Goal: Task Accomplishment & Management: Use online tool/utility

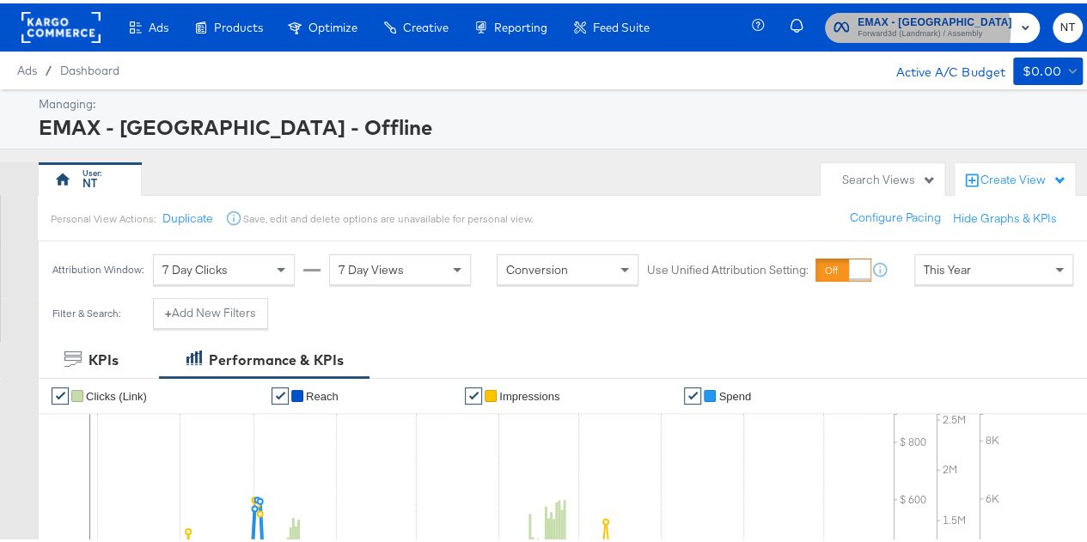
click at [933, 27] on span "Forward3d (Landmark) / Assembly" at bounding box center [935, 31] width 156 height 14
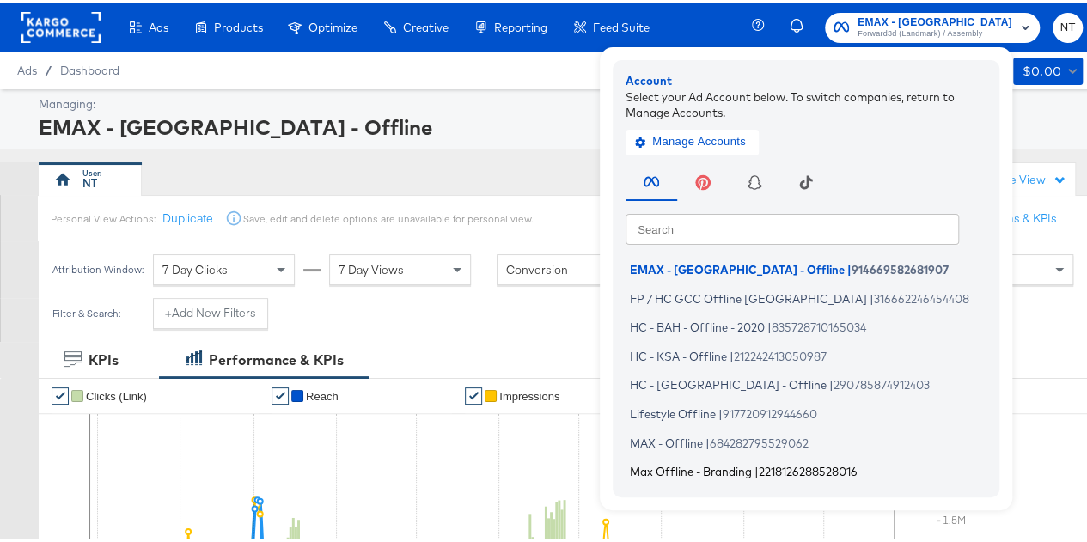
click at [736, 466] on span "Max Offline - Branding" at bounding box center [691, 468] width 122 height 14
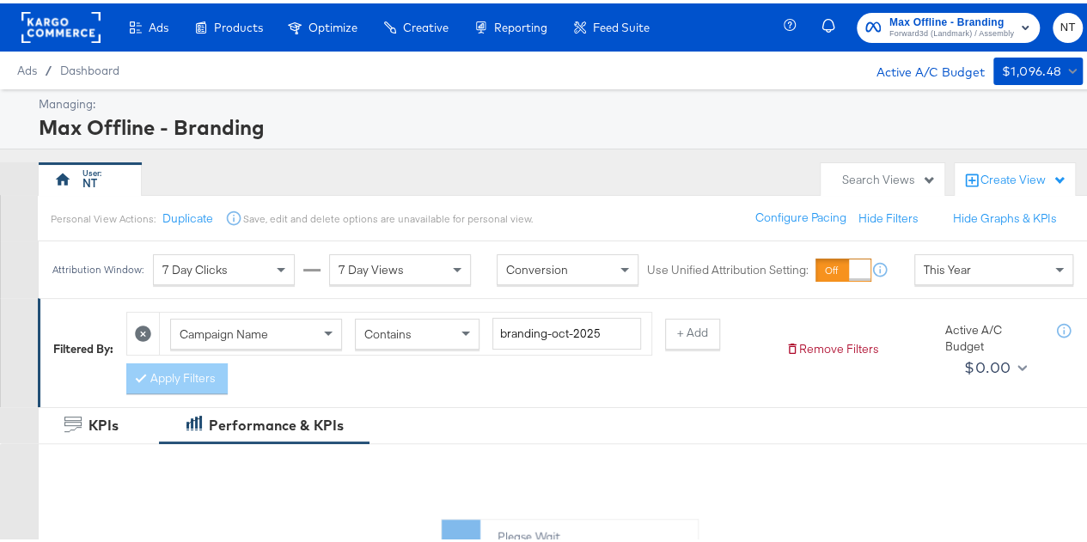
scroll to position [101, 0]
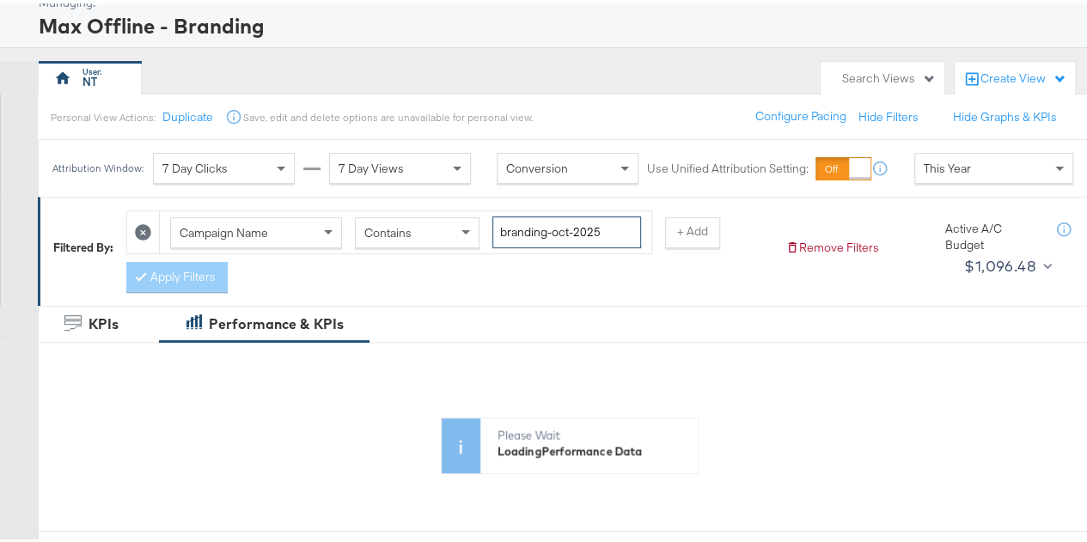
click at [565, 222] on input "branding-oct-2025" at bounding box center [566, 229] width 149 height 32
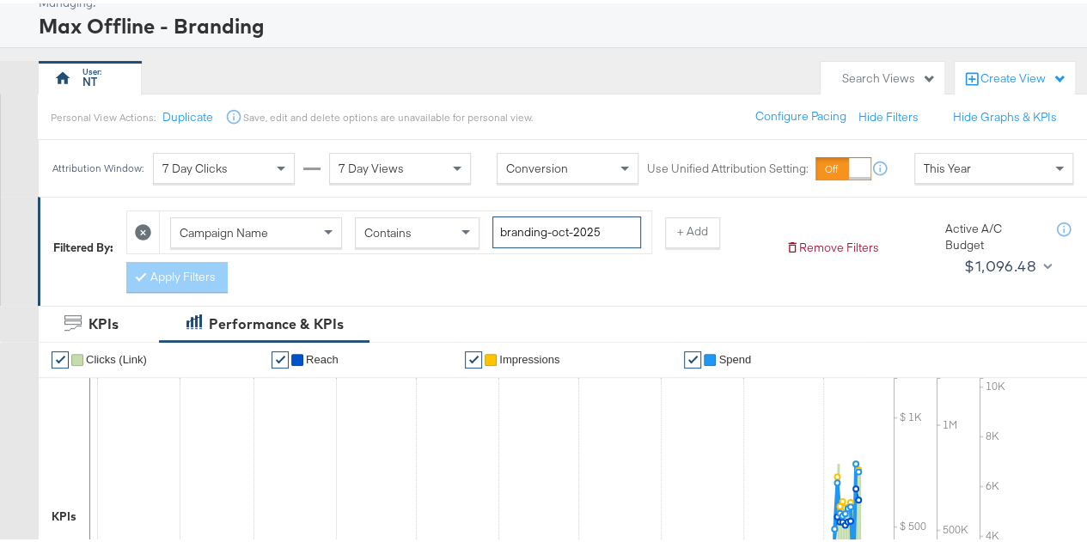
paste input "flat-40-off-aug"
type input "flat-40-off-aug-2025"
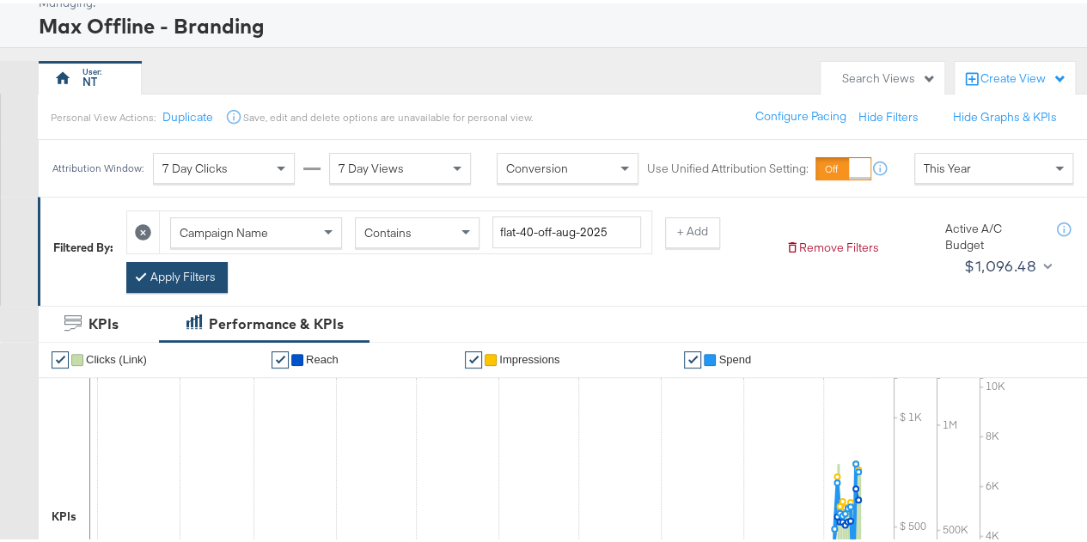
click at [182, 277] on button "Apply Filters" at bounding box center [176, 274] width 101 height 31
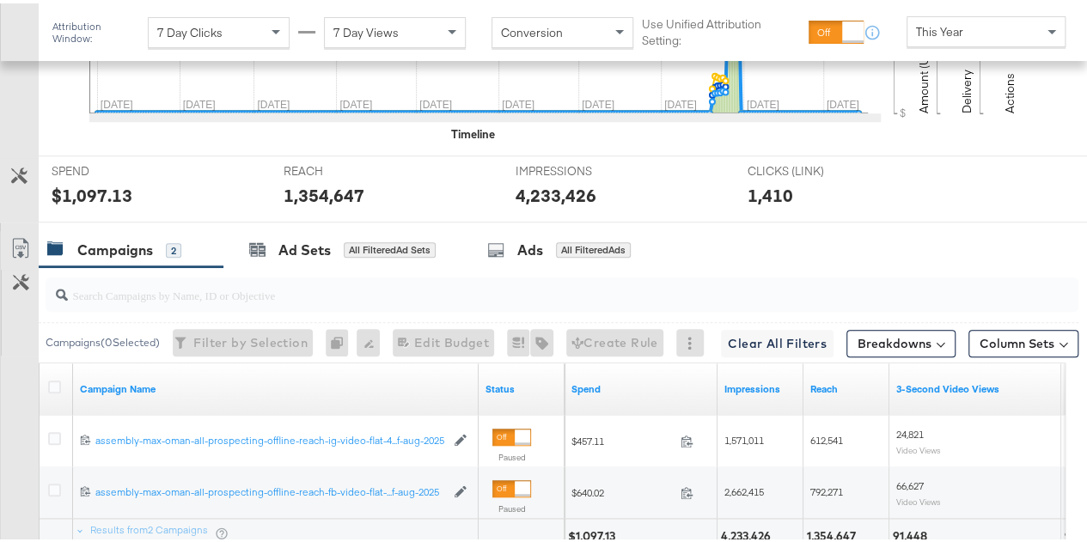
scroll to position [770, 0]
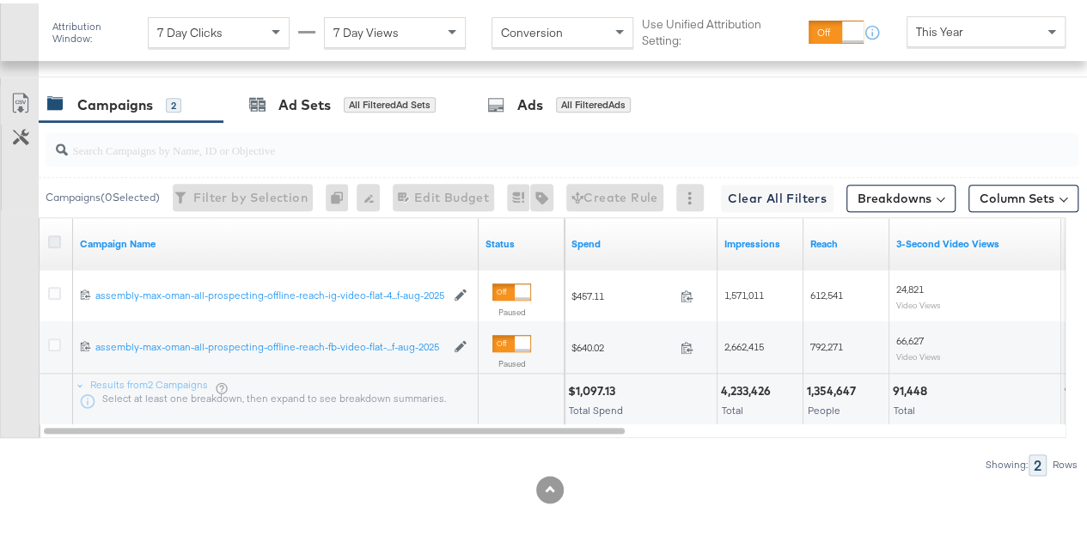
click at [52, 232] on icon at bounding box center [54, 238] width 13 height 13
click at [0, 0] on input "checkbox" at bounding box center [0, 0] width 0 height 0
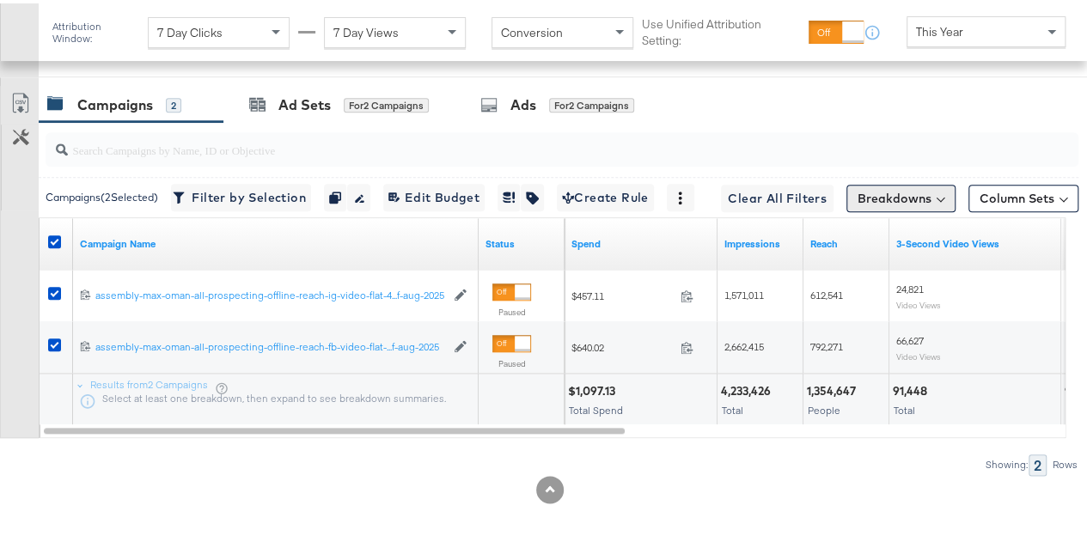
click at [887, 195] on button "Breakdowns" at bounding box center [900, 194] width 109 height 27
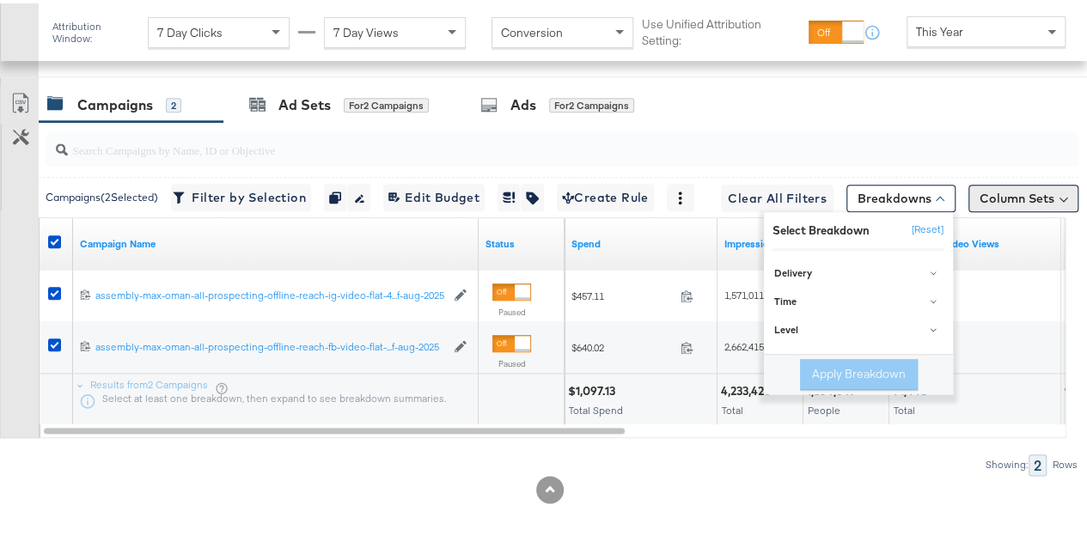
click at [1002, 189] on button "Column Sets" at bounding box center [1023, 194] width 110 height 27
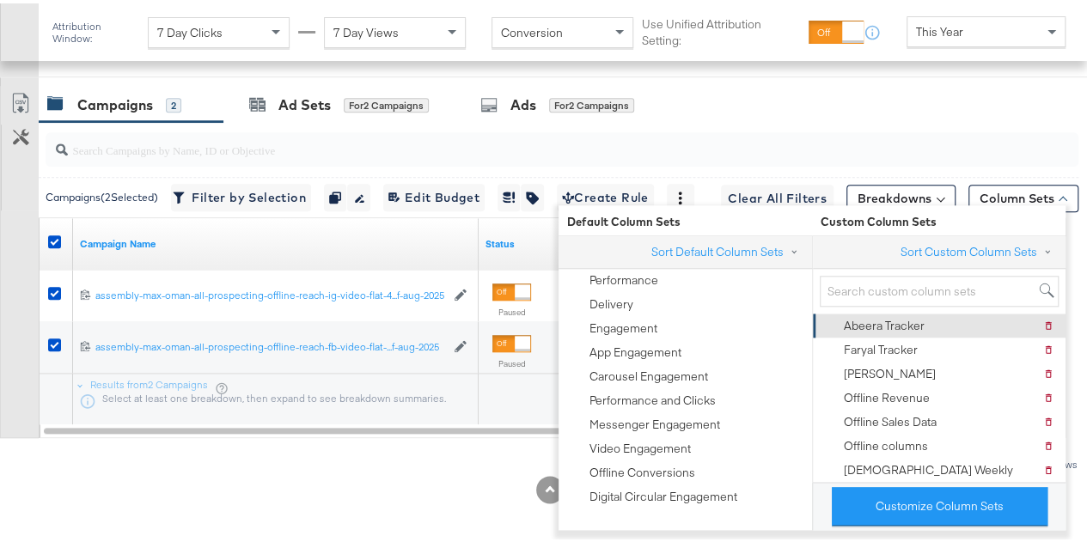
click at [893, 325] on div "Abeera Tracker" at bounding box center [883, 322] width 81 height 16
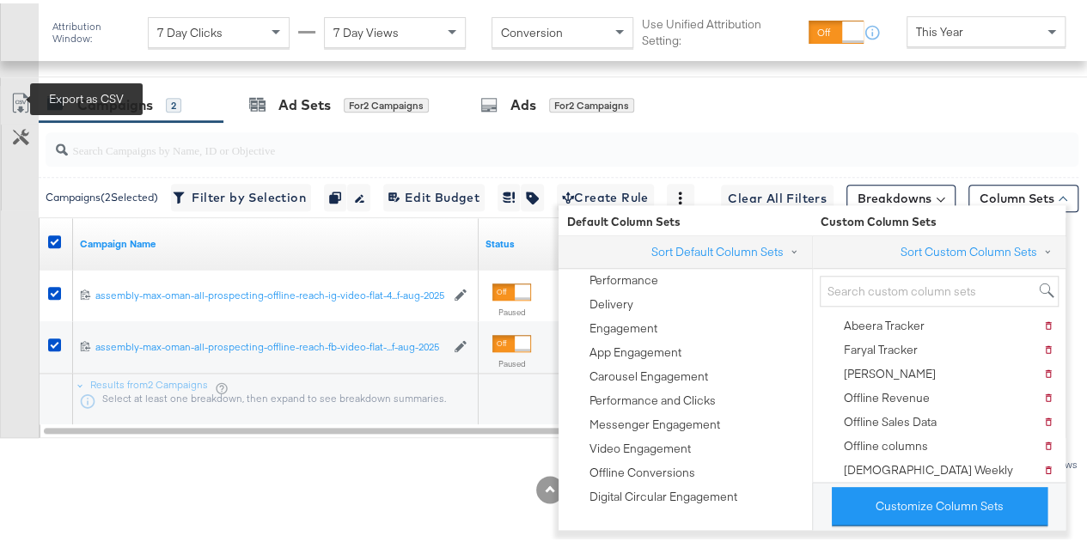
click at [24, 90] on icon at bounding box center [19, 99] width 15 height 20
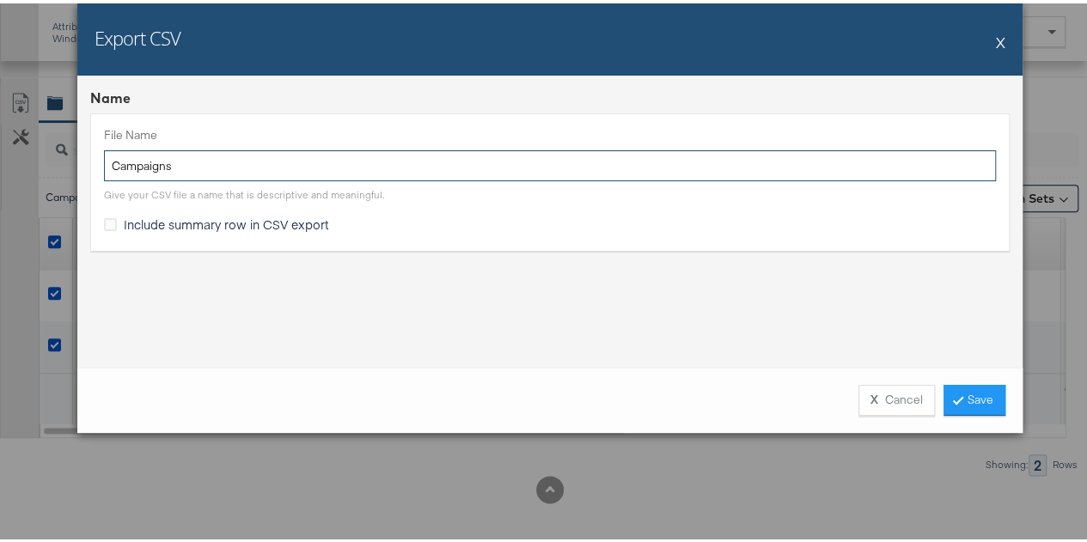
click at [288, 157] on input "Campaigns" at bounding box center [550, 163] width 892 height 32
paste input "flat-40-off-aug-2025"
type input "flat-40-off-aug-2025"
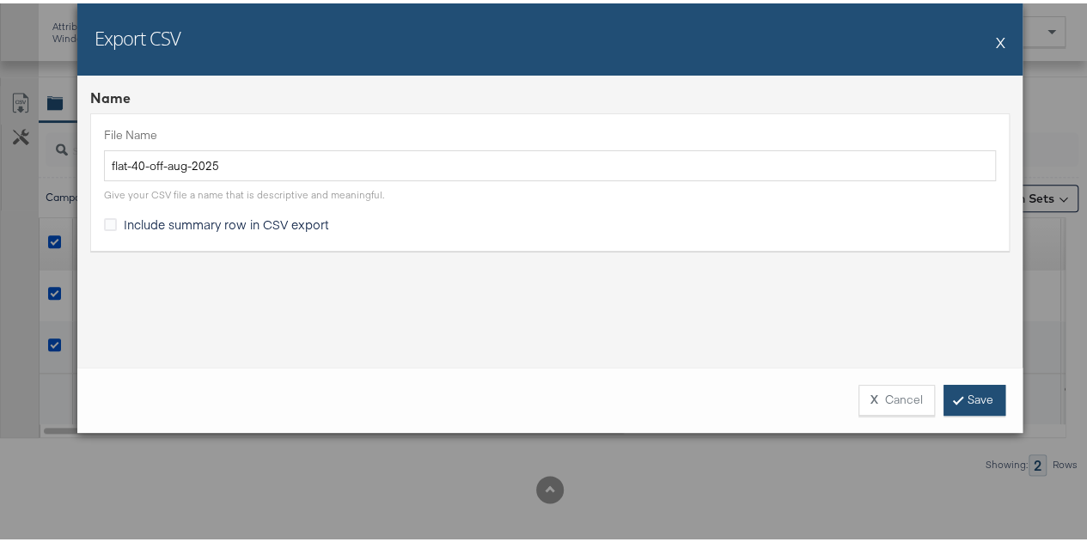
click at [967, 390] on link "Save" at bounding box center [974, 396] width 62 height 31
